Goal: Check status: Check status

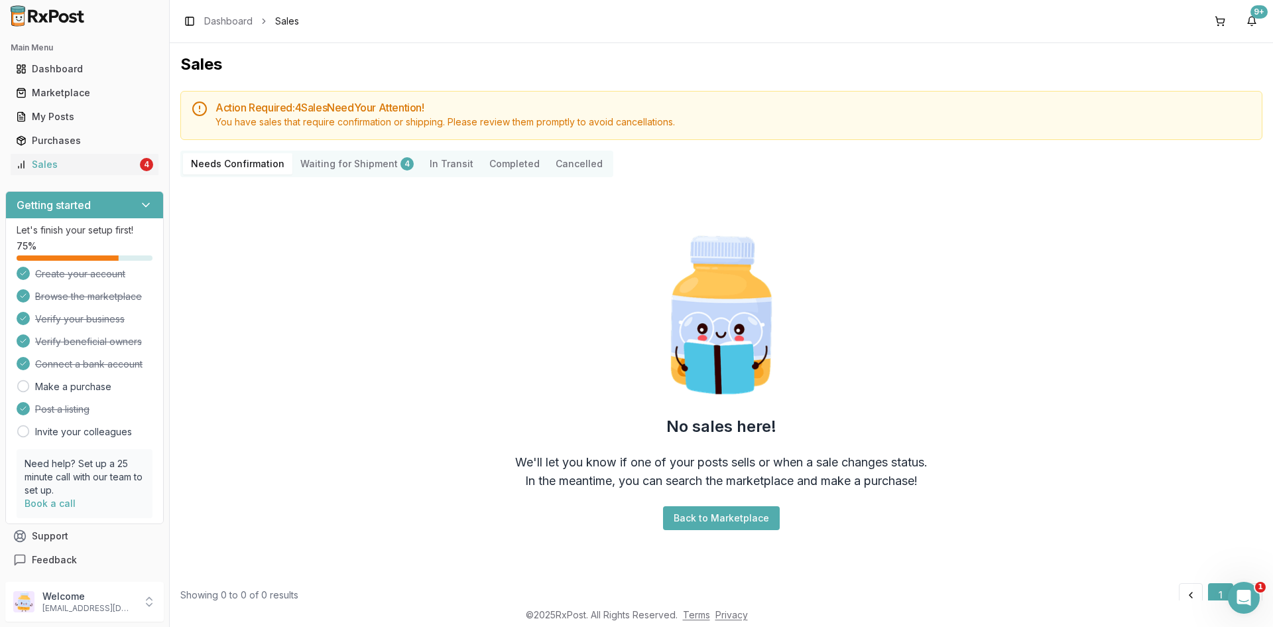
click at [349, 163] on Shipment "Waiting for Shipment 4" at bounding box center [356, 163] width 129 height 21
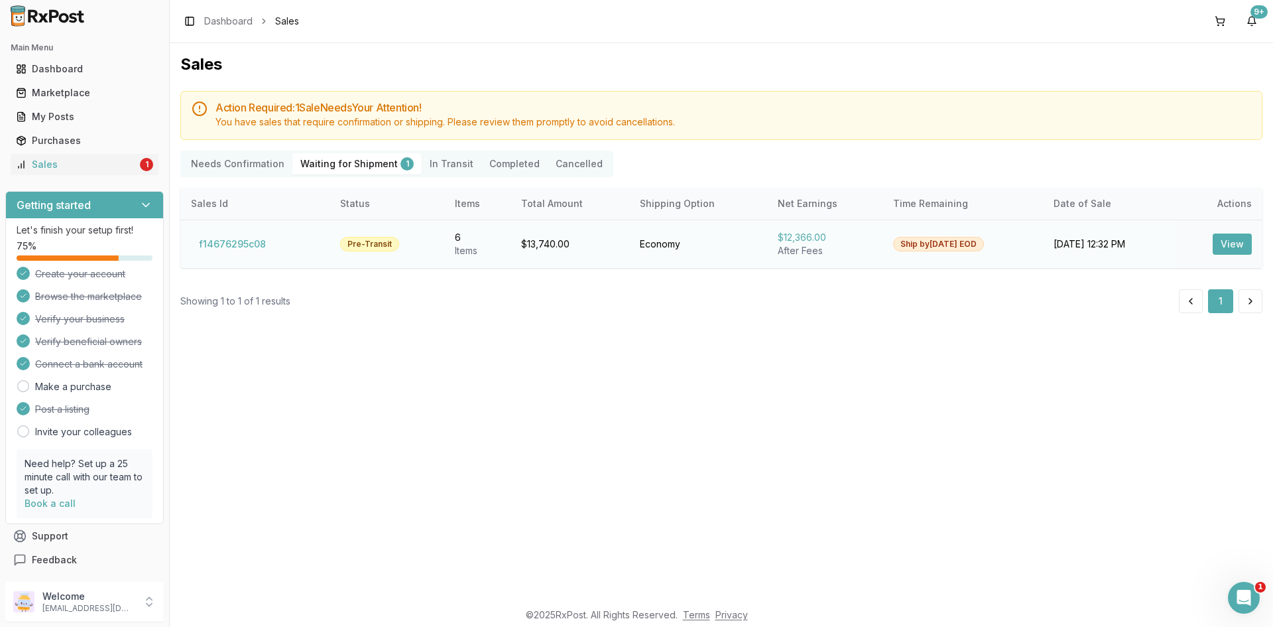
click at [1236, 237] on button "View" at bounding box center [1232, 243] width 39 height 21
